Goal: Task Accomplishment & Management: Use online tool/utility

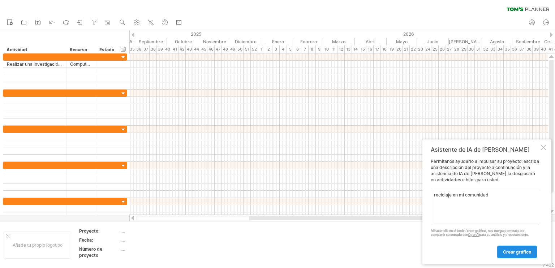
type textarea "reciclaje en mi comunidad"
click at [512, 246] on link "Crear gráfico" at bounding box center [518, 252] width 40 height 13
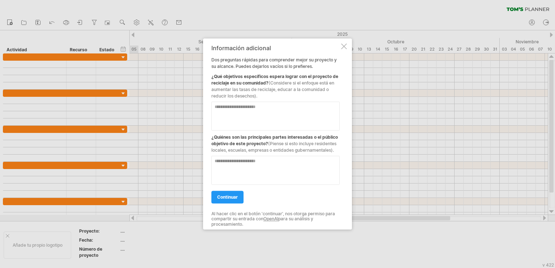
click at [324, 125] on textarea at bounding box center [276, 116] width 128 height 29
type textarea "**********"
click at [252, 170] on textarea at bounding box center [276, 170] width 128 height 29
type textarea "**********"
click at [226, 199] on span "continuar" at bounding box center [227, 197] width 21 height 5
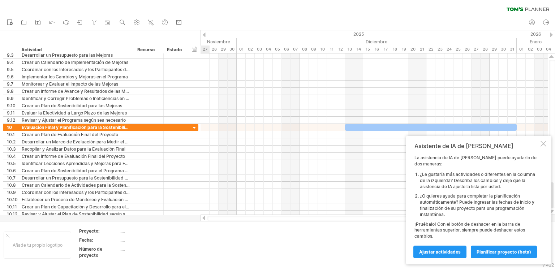
click at [339, 101] on div at bounding box center [374, 98] width 347 height 7
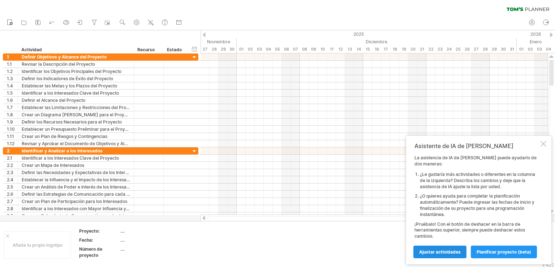
click at [439, 251] on span "Ajustar actividades" at bounding box center [440, 251] width 42 height 5
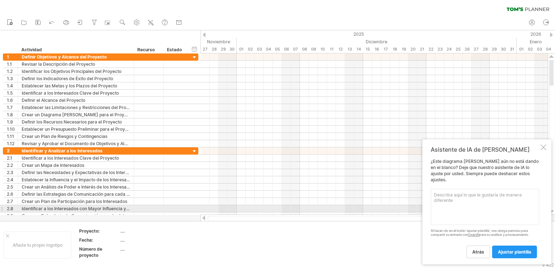
click at [471, 210] on textarea at bounding box center [485, 207] width 108 height 36
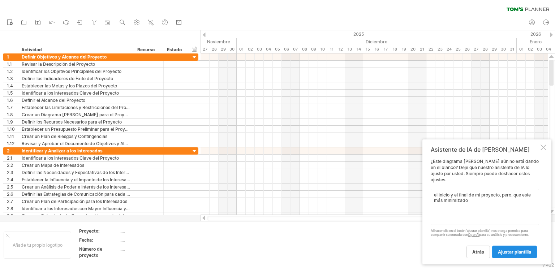
type textarea "el inicio y el final de mi proyecto, pero. que este más minimizado"
click at [513, 256] on link "Ajustar plantilla" at bounding box center [514, 252] width 45 height 13
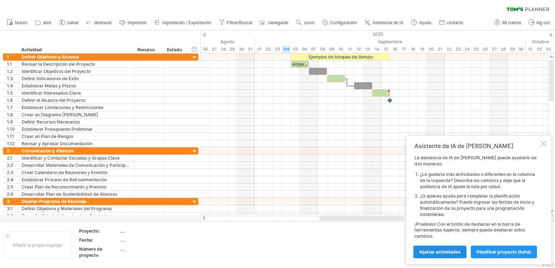
click at [450, 249] on span "Ajustar actividades" at bounding box center [440, 251] width 42 height 5
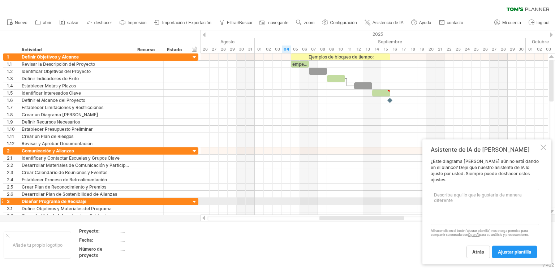
click at [461, 203] on textarea at bounding box center [485, 207] width 108 height 36
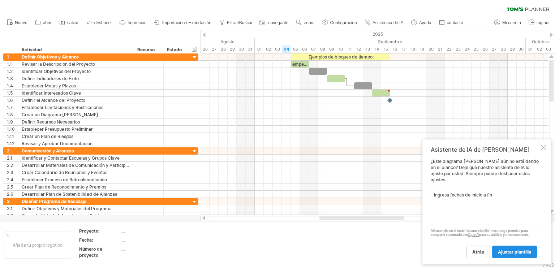
type textarea "ingresa fechas de inicio a fin"
click at [511, 252] on span "Ajustar plantilla" at bounding box center [514, 251] width 33 height 5
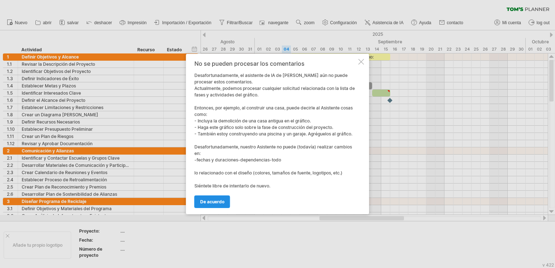
click at [208, 201] on span "De acuerdo" at bounding box center [212, 201] width 24 height 5
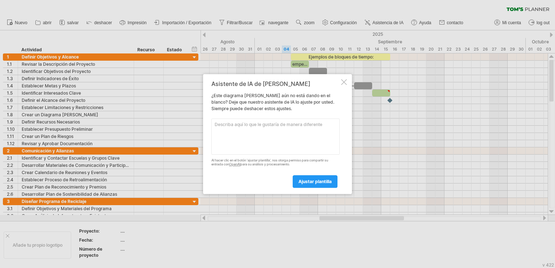
click at [343, 87] on div "Asistente de IA de [PERSON_NAME] ¿Este diagrama [PERSON_NAME] aún no está dando…" at bounding box center [277, 134] width 149 height 120
click at [345, 84] on div at bounding box center [344, 82] width 6 height 6
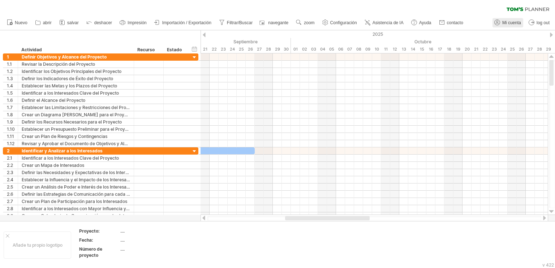
click at [516, 24] on span "Mi cuenta" at bounding box center [512, 22] width 19 height 5
type input "**********"
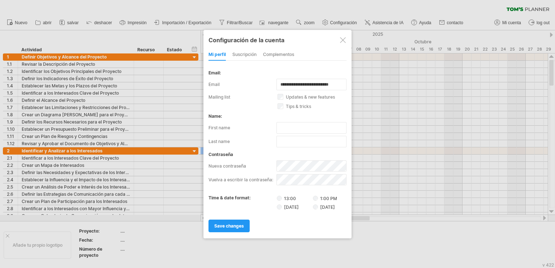
click at [343, 38] on div at bounding box center [343, 40] width 6 height 6
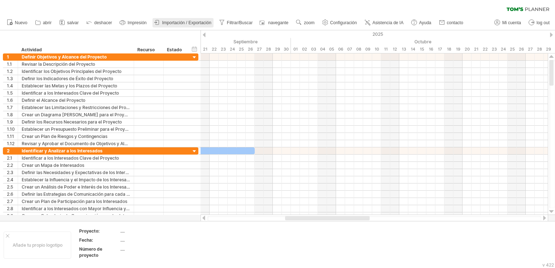
click at [166, 22] on span "Importación / Exportación" at bounding box center [186, 22] width 49 height 5
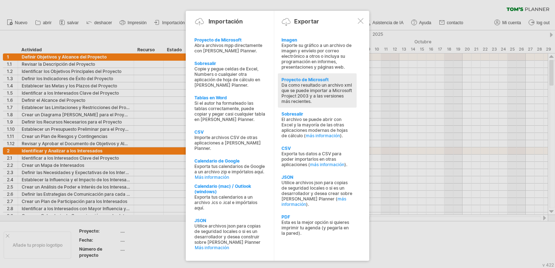
click at [314, 89] on div "Da como resultado un archivo xml que se puede importar a Microsoft Project 2003…" at bounding box center [318, 93] width 72 height 22
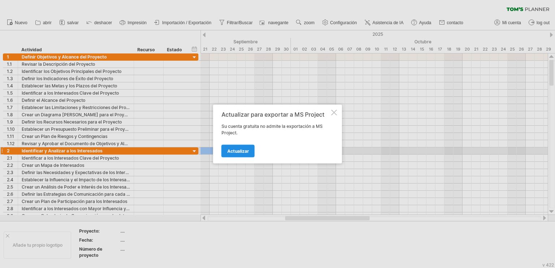
click at [235, 149] on span "Actualizar" at bounding box center [238, 151] width 22 height 5
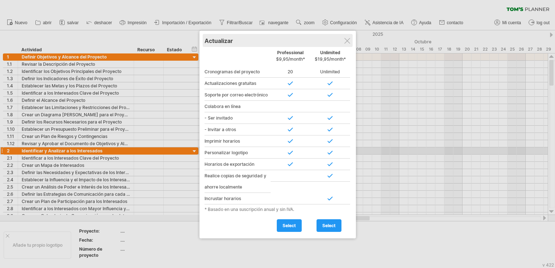
click at [349, 37] on div "Actualizar" at bounding box center [278, 40] width 146 height 13
click at [347, 41] on div at bounding box center [348, 41] width 6 height 6
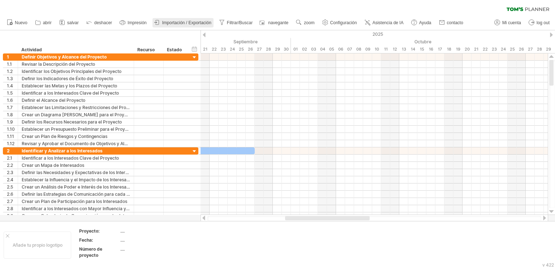
click at [173, 21] on span "Importación / Exportación" at bounding box center [186, 22] width 49 height 5
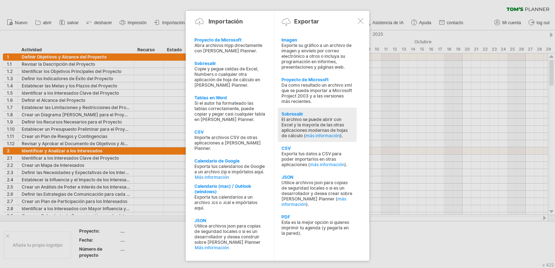
click at [294, 116] on div "Sobresalir" at bounding box center [318, 113] width 72 height 5
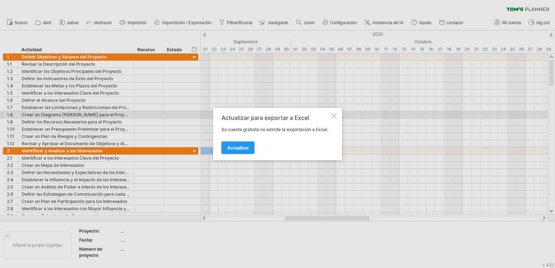
click at [334, 114] on div at bounding box center [335, 116] width 6 height 6
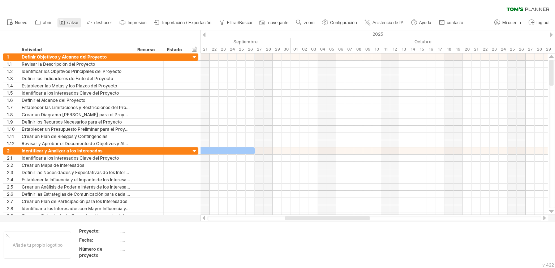
click at [73, 22] on span "salvar" at bounding box center [73, 22] width 12 height 5
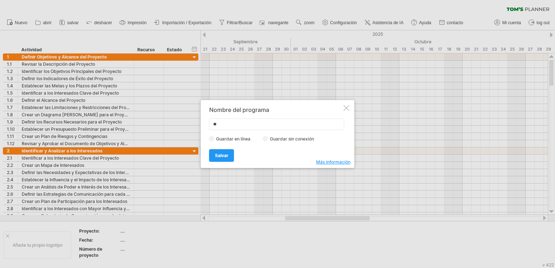
type input "*"
type input "**********"
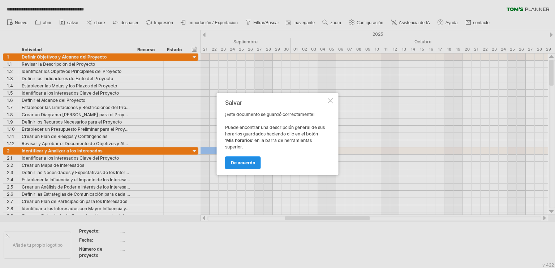
click at [247, 159] on link "De acuerdo" at bounding box center [243, 163] width 36 height 13
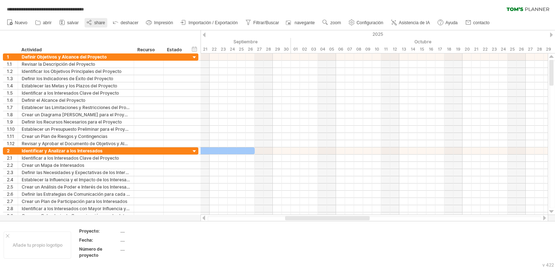
click at [94, 22] on span "share" at bounding box center [99, 22] width 11 height 5
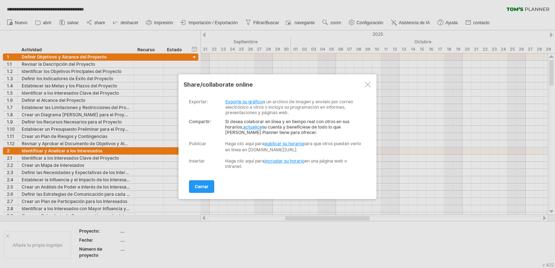
click at [285, 145] on link "publicar su horario" at bounding box center [284, 143] width 39 height 5
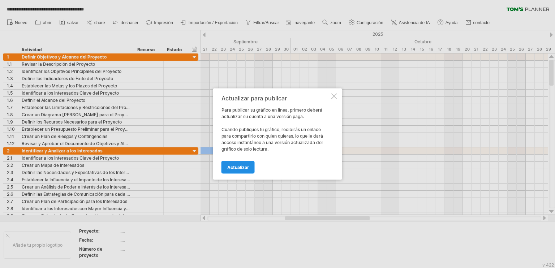
click at [237, 169] on span "Actualizar" at bounding box center [238, 167] width 22 height 5
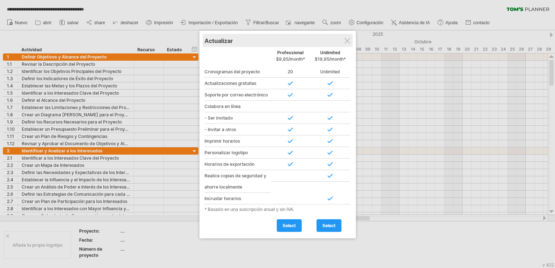
click at [343, 43] on div "Actualizar" at bounding box center [278, 40] width 146 height 13
click at [345, 43] on div at bounding box center [348, 41] width 6 height 6
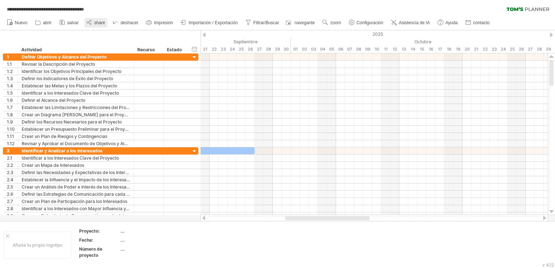
click at [98, 22] on span "share" at bounding box center [99, 22] width 11 height 5
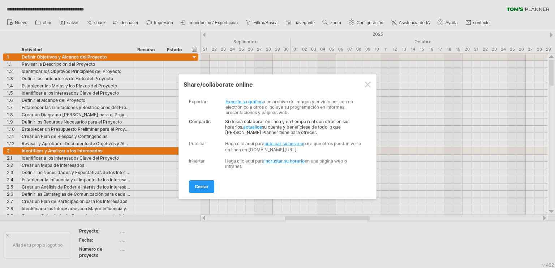
click at [283, 164] on link "incrustar su horario" at bounding box center [285, 160] width 40 height 5
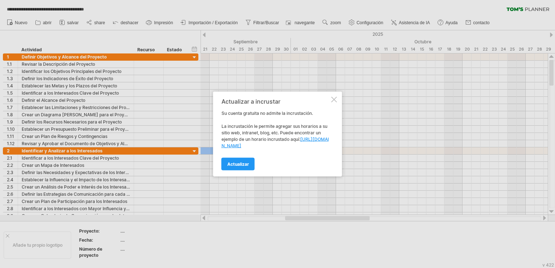
click at [336, 99] on div at bounding box center [335, 100] width 6 height 6
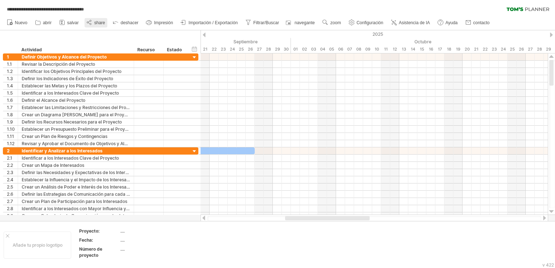
click at [97, 19] on link "share" at bounding box center [96, 22] width 23 height 9
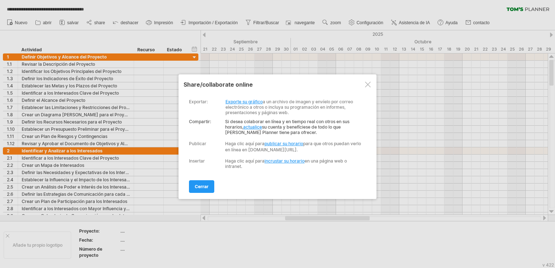
click at [369, 85] on div at bounding box center [368, 85] width 6 height 6
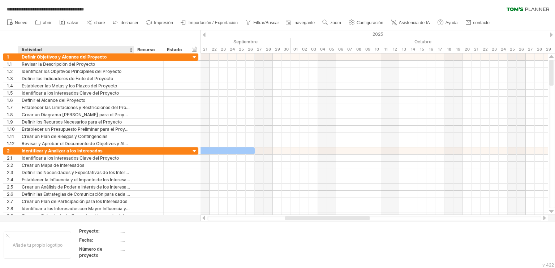
click at [100, 36] on div "hide start/end/duration Mostrar inicio/fin/duración ******** Actividad ********…" at bounding box center [100, 41] width 201 height 23
click at [70, 22] on span "salvar" at bounding box center [73, 22] width 12 height 5
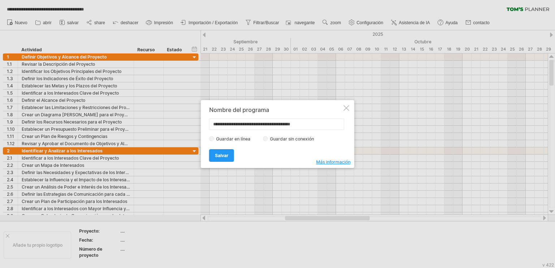
click at [269, 141] on label "Guardar sin conexión" at bounding box center [294, 138] width 52 height 5
click at [347, 108] on div at bounding box center [347, 108] width 6 height 6
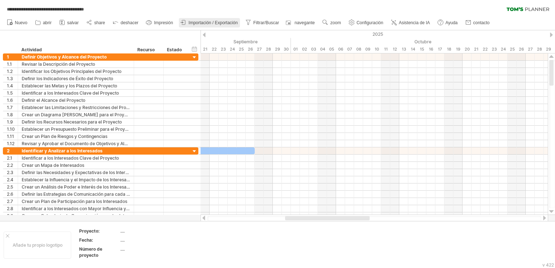
click at [215, 21] on span "Importación / Exportación" at bounding box center [213, 22] width 49 height 5
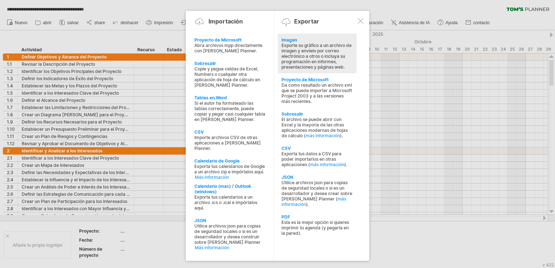
click at [279, 43] on div "Imagen Exporte su gráfico a un archivo de imagen y envíelo por correo electróni…" at bounding box center [317, 54] width 79 height 40
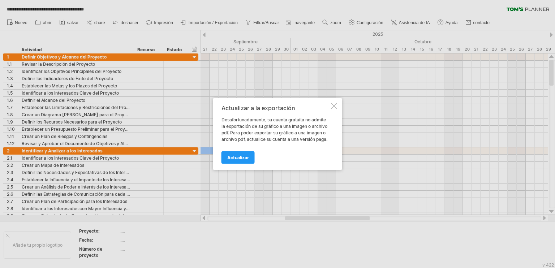
click at [332, 106] on div at bounding box center [335, 106] width 6 height 6
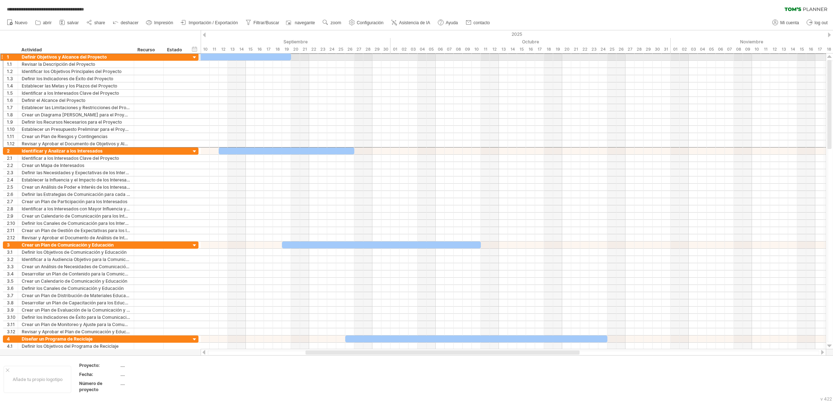
click at [5, 54] on div "1" at bounding box center [10, 57] width 15 height 7
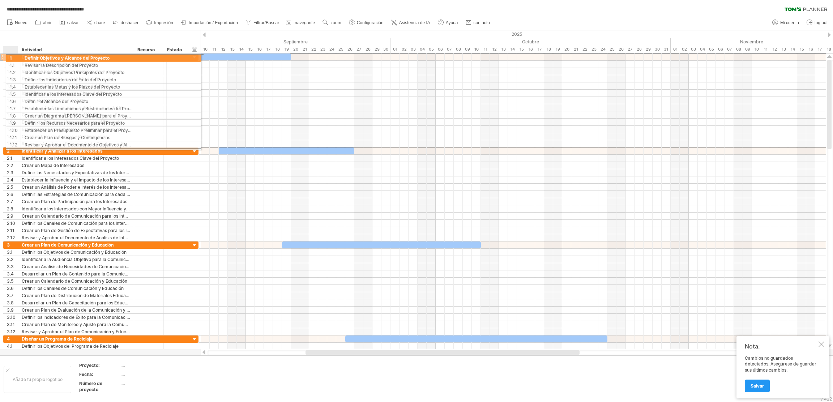
drag, startPoint x: 1, startPoint y: 56, endPoint x: 18, endPoint y: 56, distance: 17.0
click at [18, 56] on div "**********" at bounding box center [101, 57] width 196 height 8
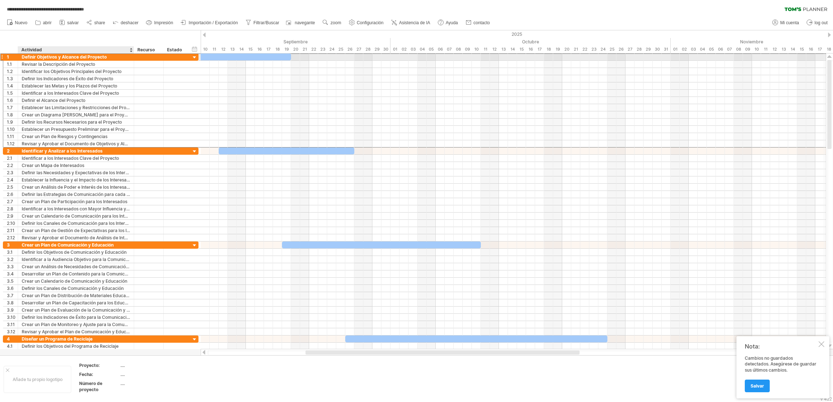
click at [83, 60] on div "Definir Objetivos y Alcance del Proyecto" at bounding box center [76, 57] width 108 height 7
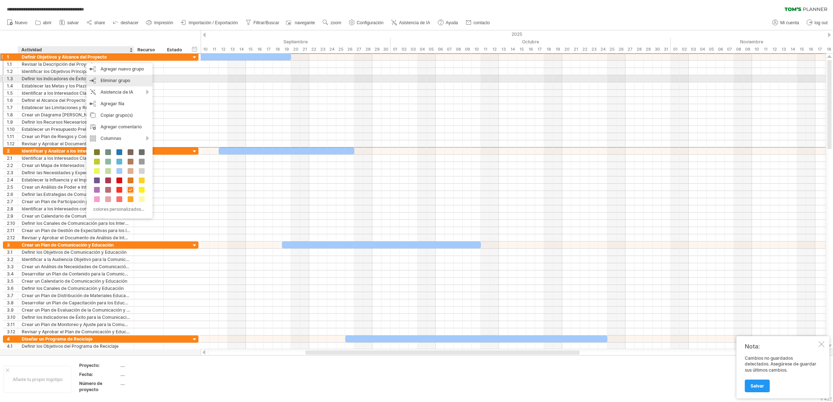
click at [103, 76] on div "Eliminar grupo remove selected groups" at bounding box center [119, 81] width 66 height 12
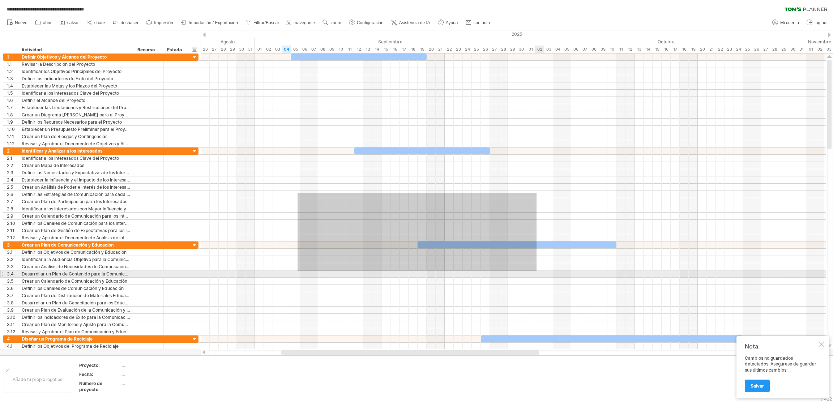
drag, startPoint x: 298, startPoint y: 193, endPoint x: 678, endPoint y: 343, distance: 409.2
click at [555, 268] on div at bounding box center [513, 202] width 625 height 296
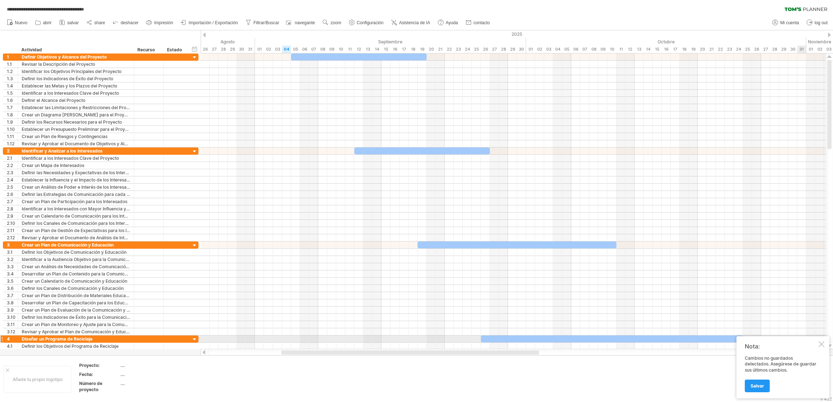
click at [555, 268] on div at bounding box center [822, 344] width 6 height 6
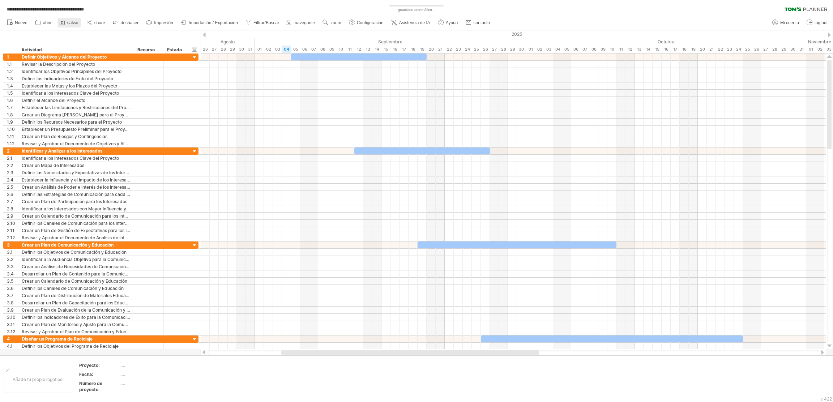
click at [60, 20] on icon at bounding box center [62, 22] width 7 height 7
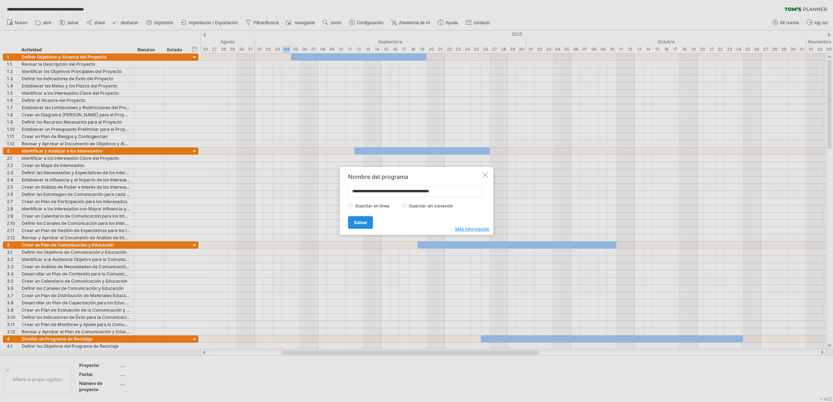
click at [359, 220] on span "Salvar" at bounding box center [360, 222] width 13 height 5
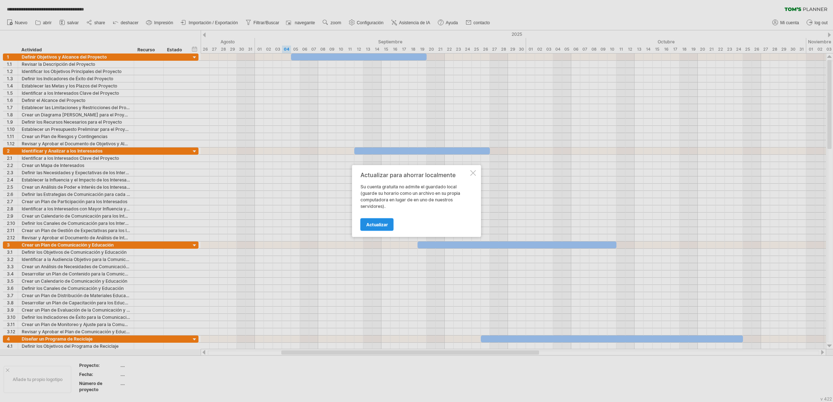
click at [376, 222] on span "Actualizar" at bounding box center [377, 224] width 22 height 5
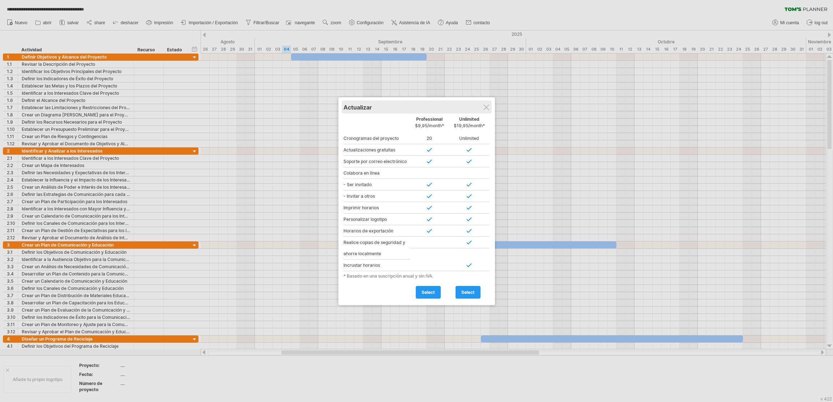
click at [488, 112] on div "Actualizar" at bounding box center [416, 107] width 146 height 13
click at [487, 109] on div at bounding box center [486, 107] width 6 height 6
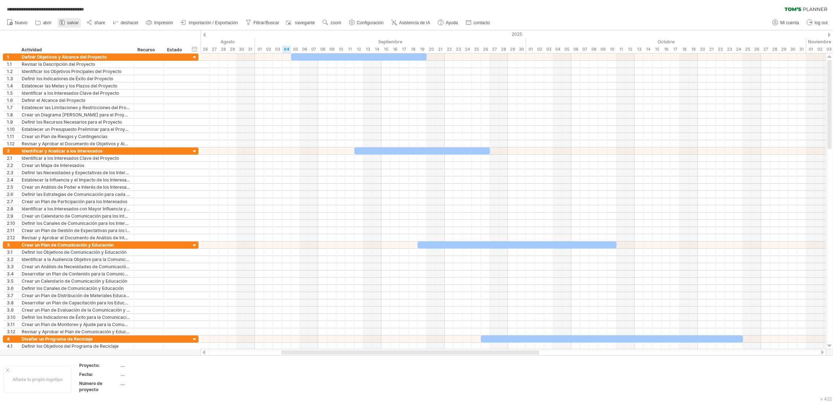
click at [72, 21] on span "salvar" at bounding box center [73, 22] width 12 height 5
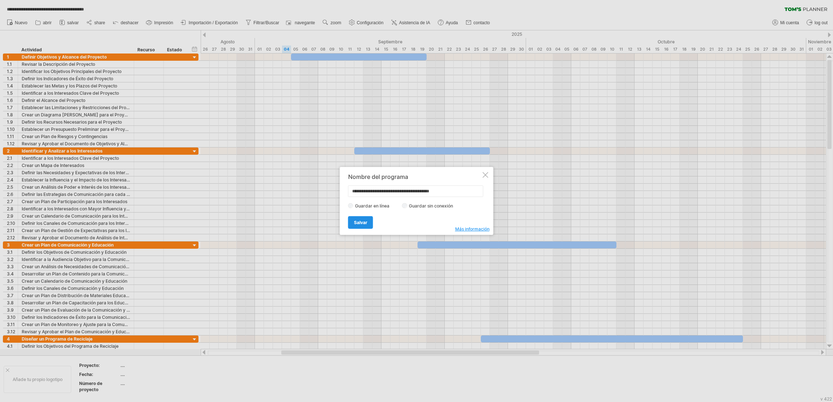
click at [359, 223] on span "Salvar" at bounding box center [360, 222] width 13 height 5
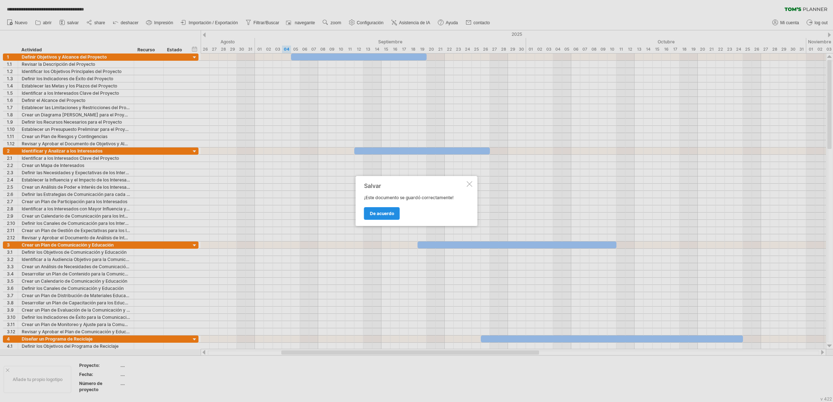
click at [379, 215] on span "De acuerdo" at bounding box center [382, 213] width 24 height 5
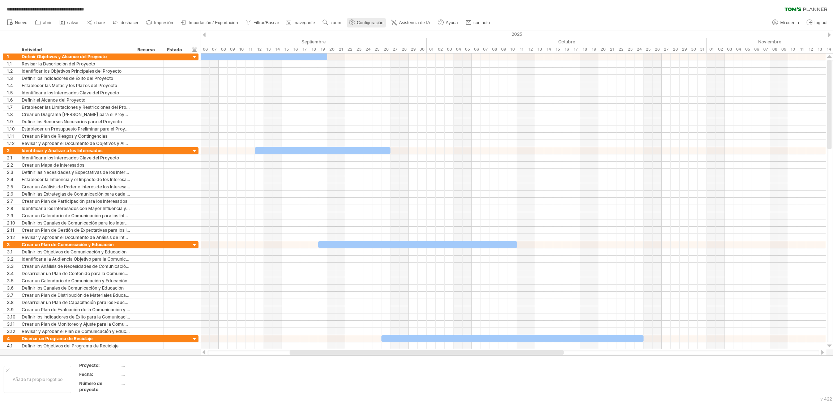
click at [357, 20] on span "Configuración" at bounding box center [370, 22] width 27 height 5
select select "*"
select select "**"
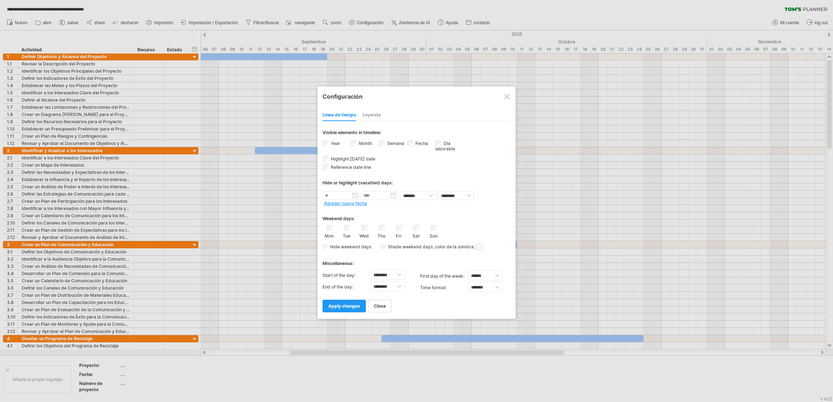
click at [506, 98] on div at bounding box center [507, 97] width 6 height 6
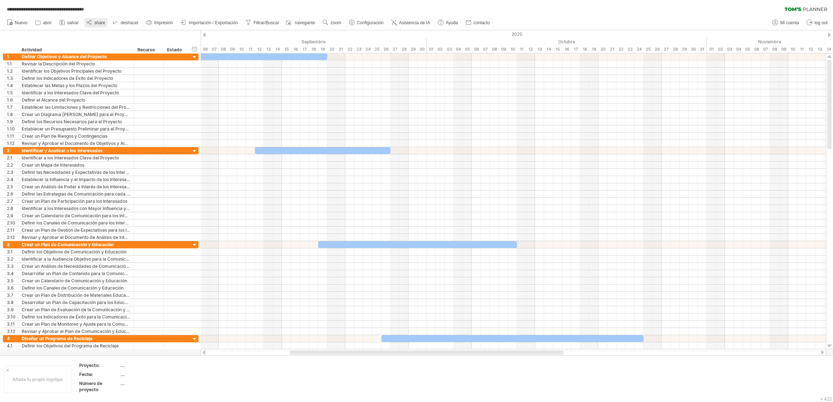
click at [96, 21] on span "share" at bounding box center [99, 22] width 11 height 5
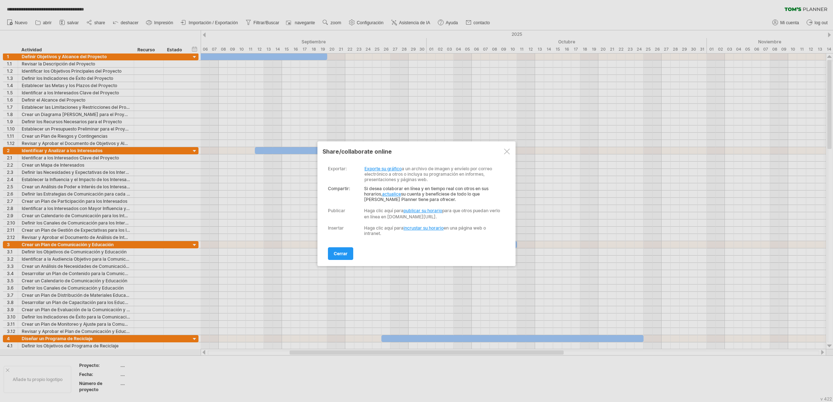
click at [407, 195] on font "Si desea colaborar en línea y en tiempo real con otros en sus horarios, actuali…" at bounding box center [426, 194] width 124 height 16
click at [401, 194] on link "actualice" at bounding box center [391, 193] width 19 height 5
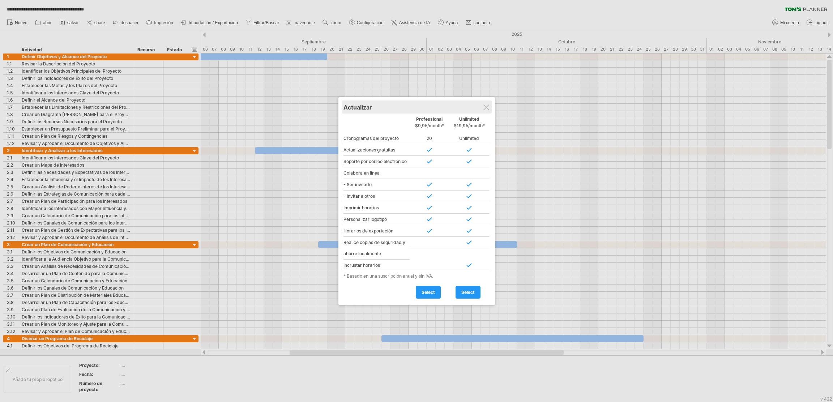
click at [487, 111] on div "Actualizar" at bounding box center [416, 107] width 146 height 13
click at [486, 107] on div at bounding box center [486, 107] width 6 height 6
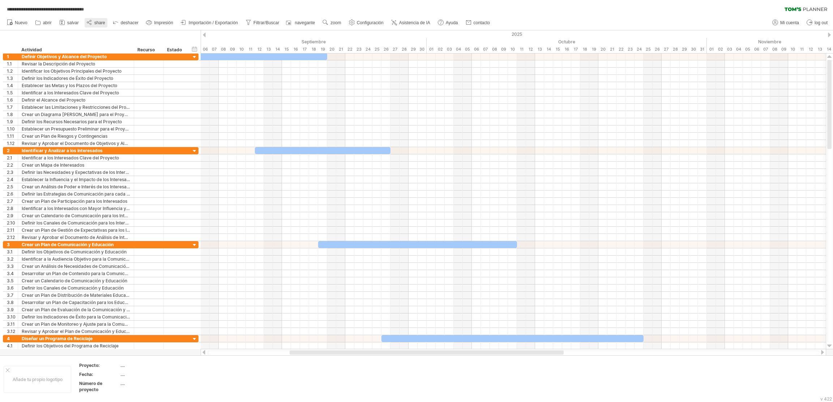
click at [103, 22] on span "share" at bounding box center [99, 22] width 11 height 5
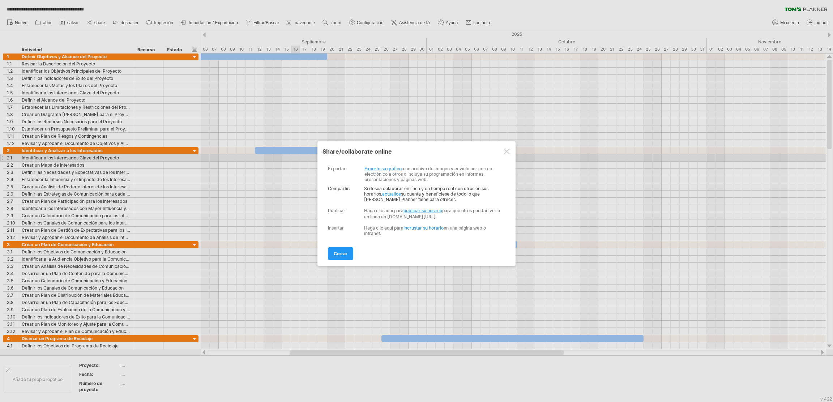
click at [427, 208] on link "publicar su horario" at bounding box center [423, 210] width 39 height 5
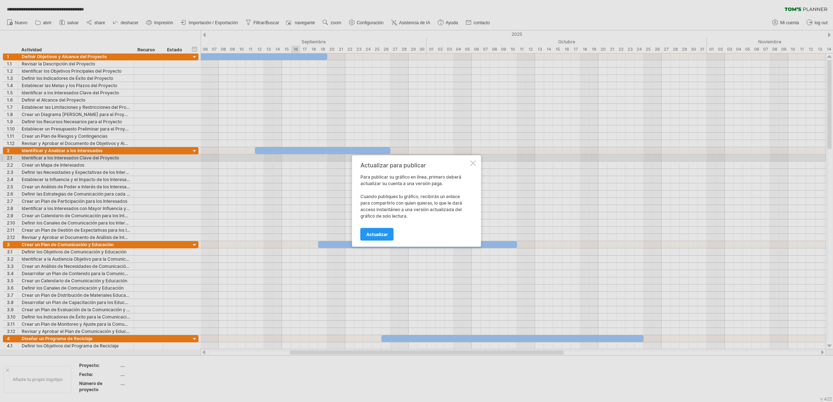
click at [474, 163] on div at bounding box center [473, 164] width 6 height 6
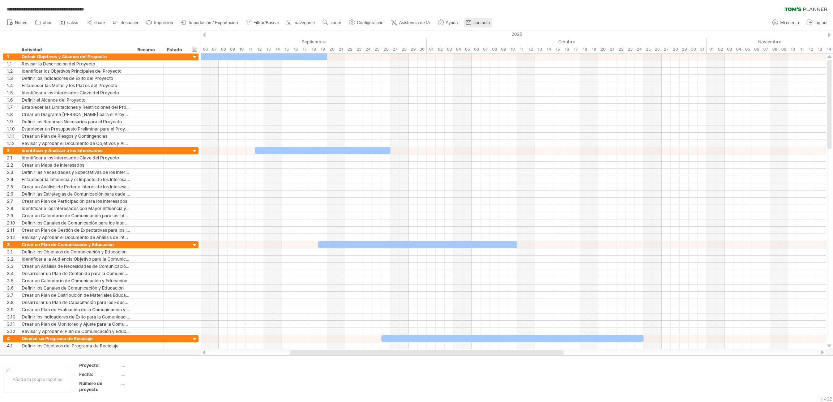
click at [482, 22] on span "contacto" at bounding box center [482, 22] width 16 height 5
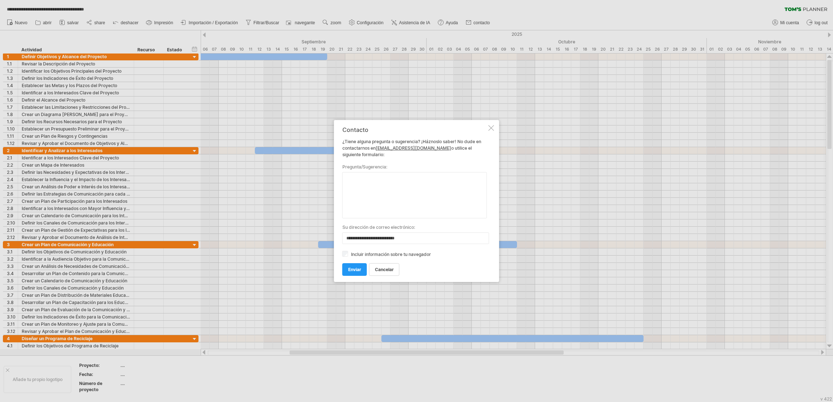
click at [490, 125] on div at bounding box center [491, 128] width 6 height 6
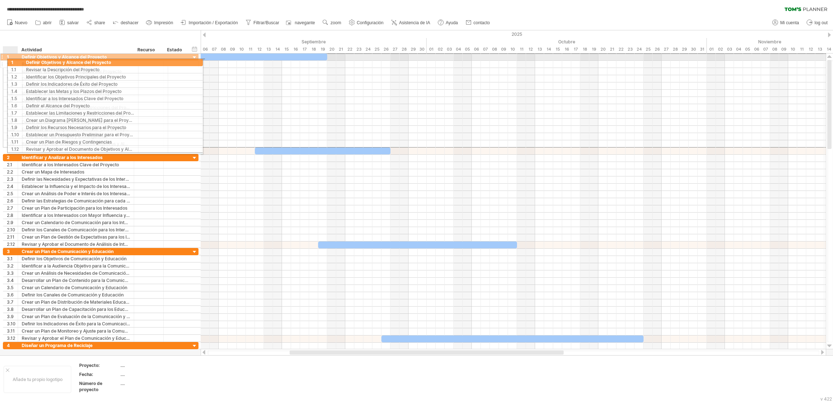
drag, startPoint x: 5, startPoint y: 56, endPoint x: 16, endPoint y: 61, distance: 12.6
click at [16, 61] on div "**********" at bounding box center [101, 100] width 196 height 94
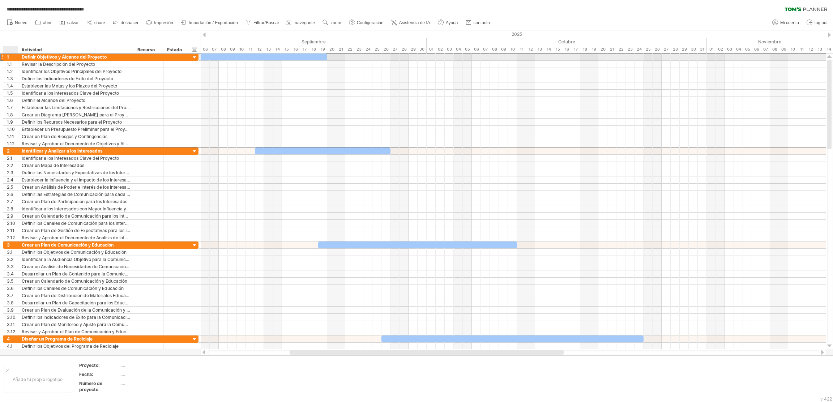
click at [10, 57] on div "1" at bounding box center [12, 57] width 11 height 7
click at [7, 57] on div "1" at bounding box center [12, 57] width 11 height 7
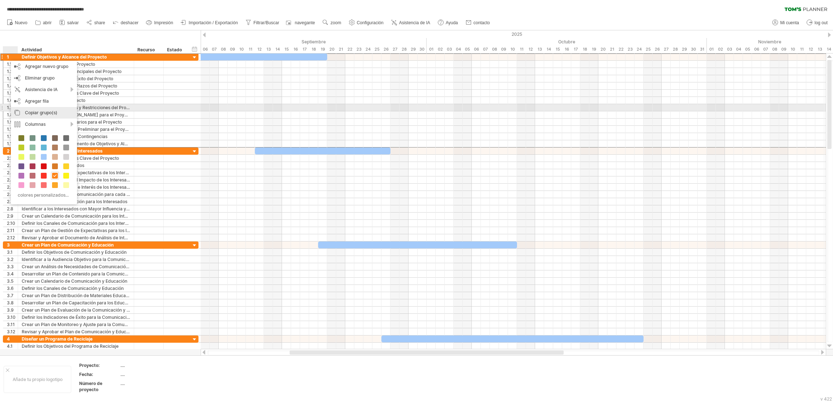
click at [51, 111] on div "Copiar grupo(s)" at bounding box center [44, 113] width 66 height 12
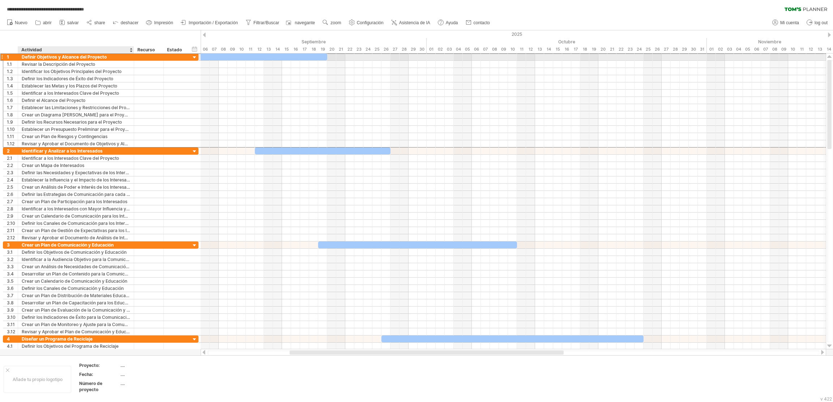
click at [103, 60] on div "Definir Objetivos y Alcance del Proyecto" at bounding box center [76, 57] width 108 height 7
click at [4, 56] on div "1" at bounding box center [10, 57] width 15 height 7
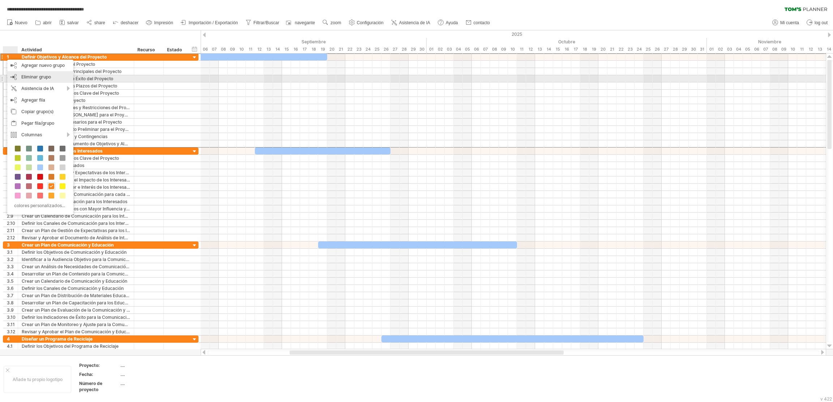
click at [60, 76] on div "Eliminar grupo remove selected groups" at bounding box center [40, 77] width 66 height 12
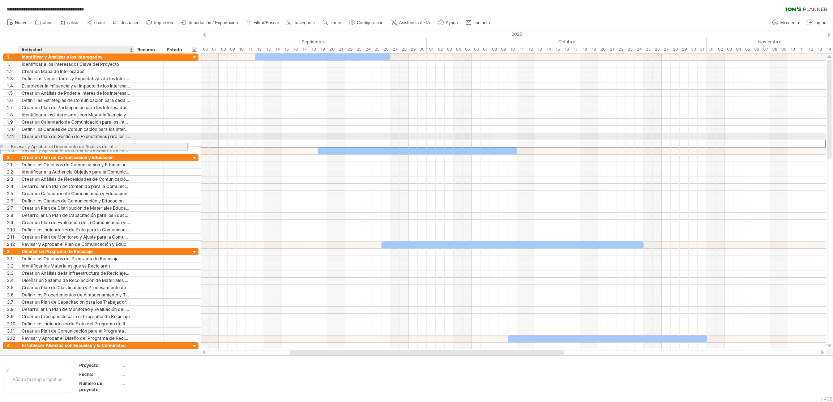
drag, startPoint x: 125, startPoint y: 144, endPoint x: 105, endPoint y: 145, distance: 20.3
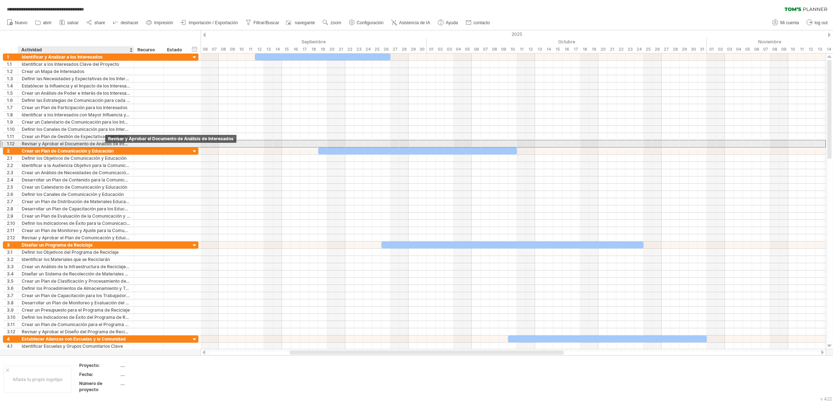
click at [105, 145] on div "Revisar y Aprobar el Documento de Análisis de Interesados" at bounding box center [76, 143] width 108 height 7
type input "**********"
click at [10, 142] on div "1.12" at bounding box center [12, 143] width 11 height 7
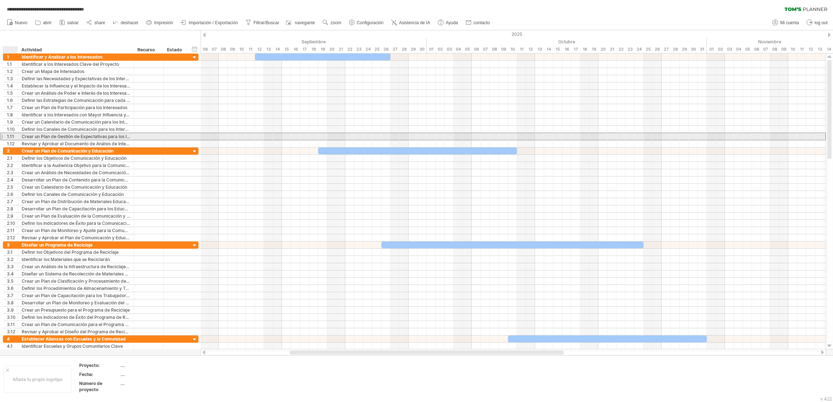
click at [10, 137] on div "1.11" at bounding box center [12, 136] width 11 height 7
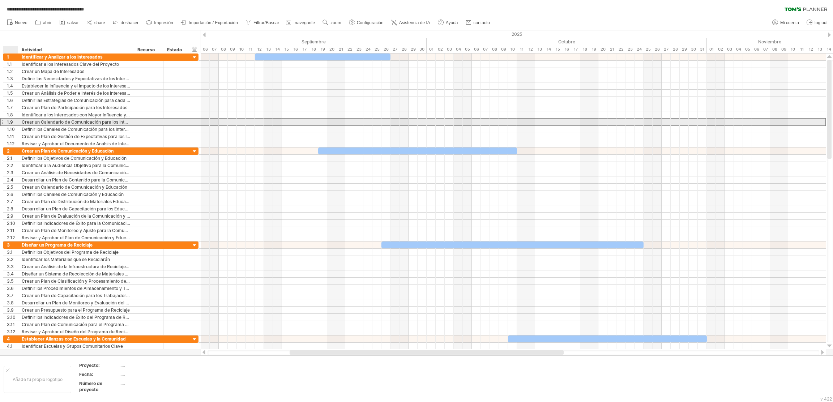
click at [7, 123] on div "1.9" at bounding box center [12, 122] width 11 height 7
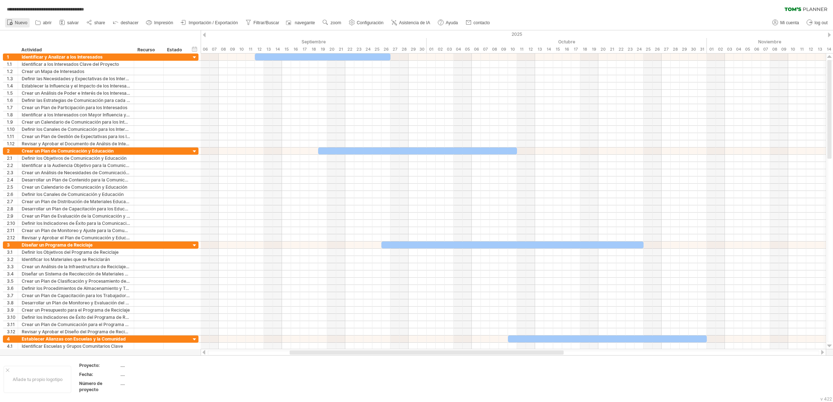
click at [22, 24] on span "Nuevo" at bounding box center [21, 22] width 13 height 5
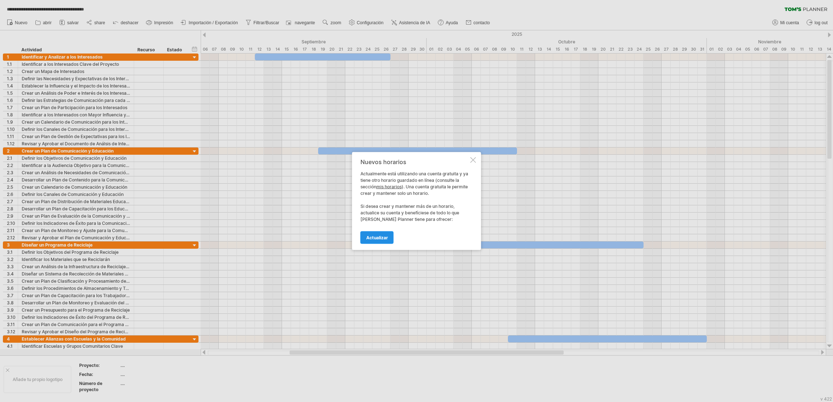
click at [378, 235] on span "Actualizar" at bounding box center [377, 237] width 22 height 5
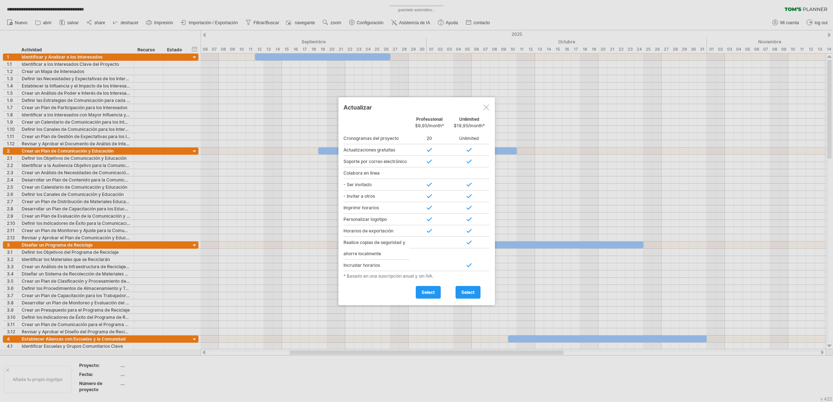
click at [488, 106] on div at bounding box center [486, 107] width 6 height 6
